Goal: Task Accomplishment & Management: Manage account settings

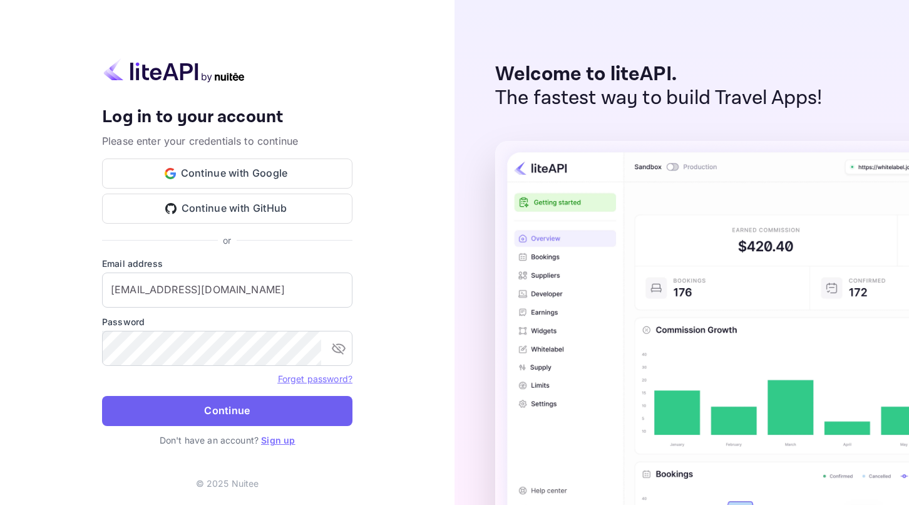
click at [202, 413] on button "Continue" at bounding box center [227, 411] width 250 height 30
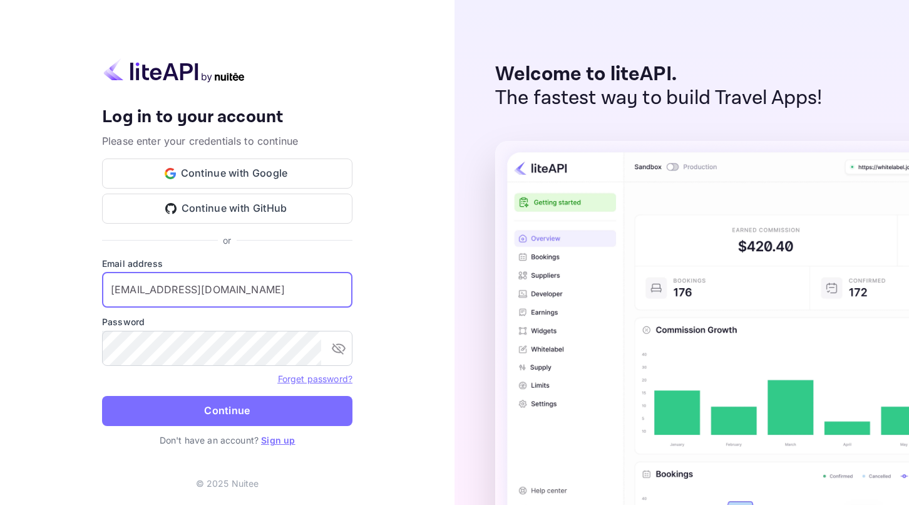
click at [187, 287] on input "[EMAIL_ADDRESS][DOMAIN_NAME]" at bounding box center [227, 289] width 250 height 35
paste input "[EMAIL_ADDRESS]"
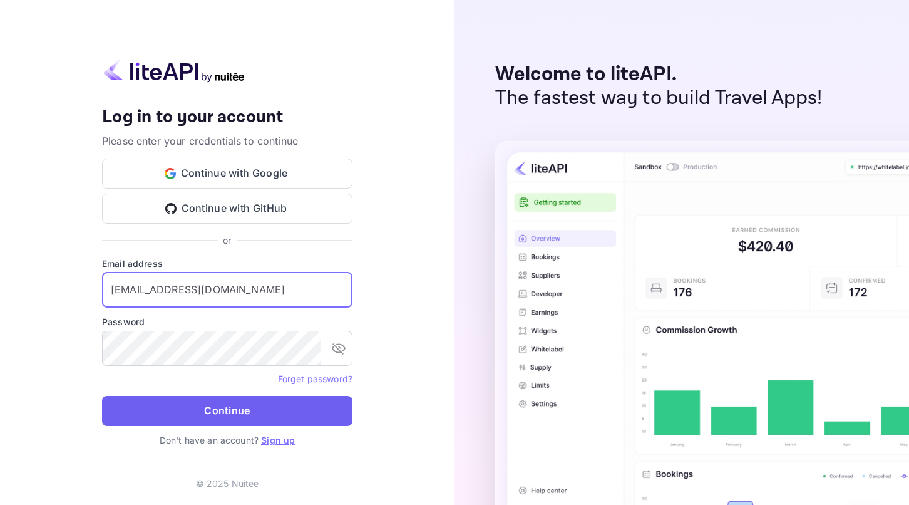
type input "[EMAIL_ADDRESS][DOMAIN_NAME]"
click at [193, 411] on button "Continue" at bounding box center [227, 411] width 250 height 30
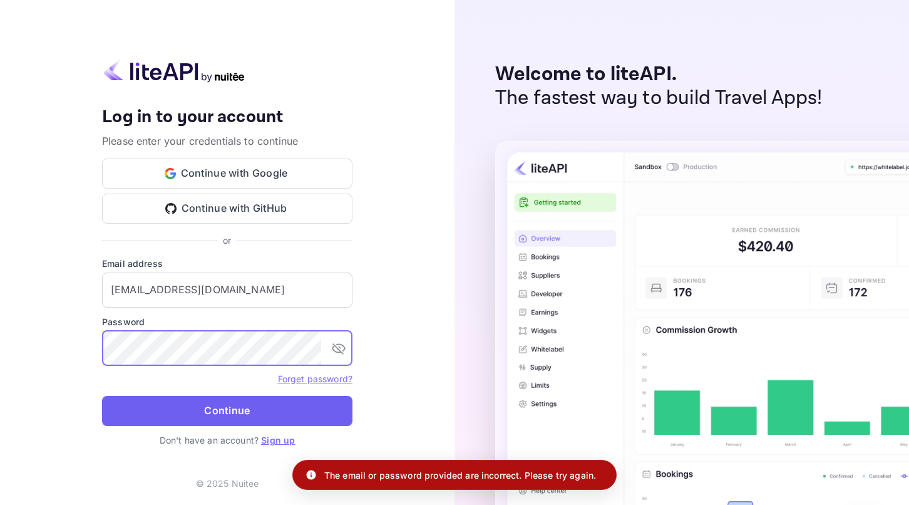
click at [204, 414] on button "Continue" at bounding box center [227, 411] width 250 height 30
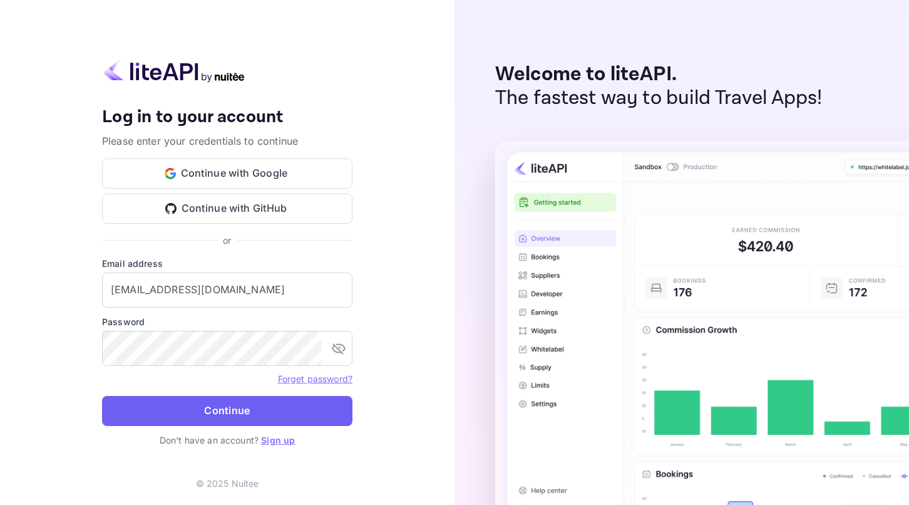
click at [204, 414] on button "Continue" at bounding box center [227, 411] width 250 height 30
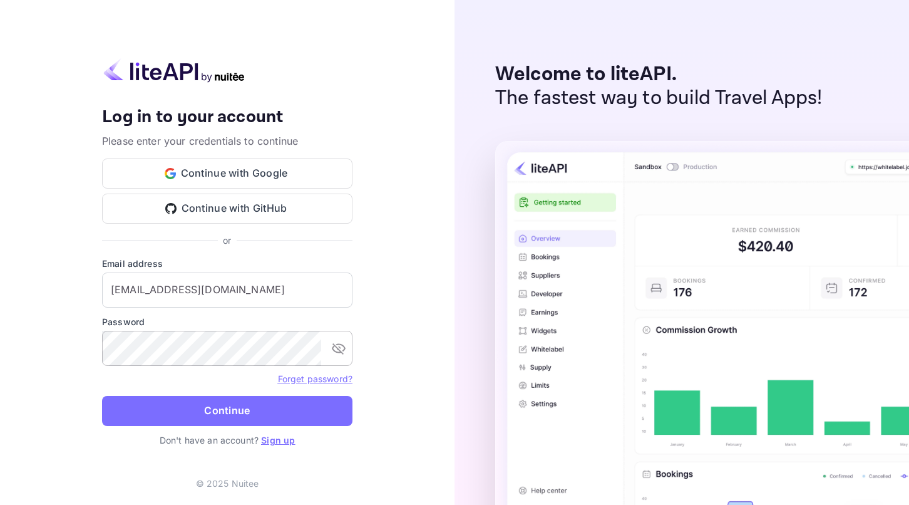
click at [336, 346] on icon "toggle password visibility" at bounding box center [339, 348] width 14 height 11
